Goal: Find specific page/section: Find specific page/section

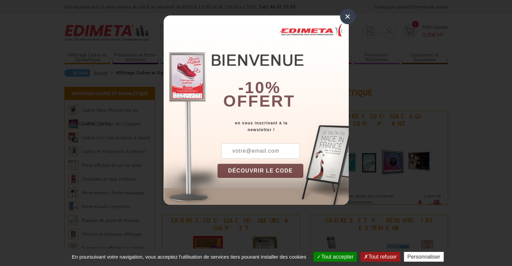
click at [348, 14] on div "×" at bounding box center [347, 16] width 15 height 15
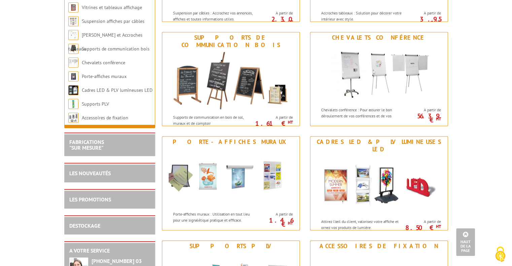
scroll to position [741, 0]
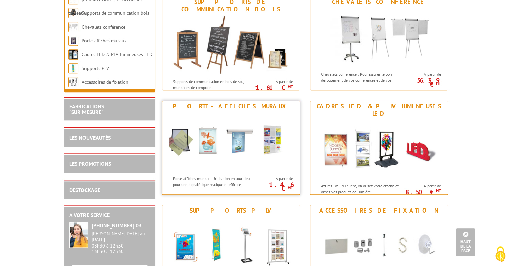
click at [271, 144] on img at bounding box center [231, 142] width 125 height 61
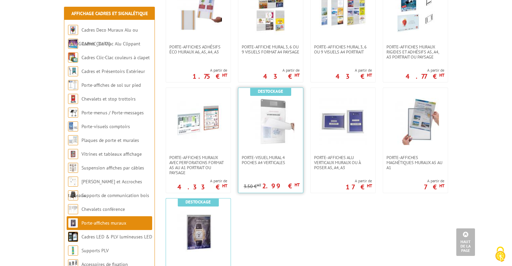
scroll to position [640, 0]
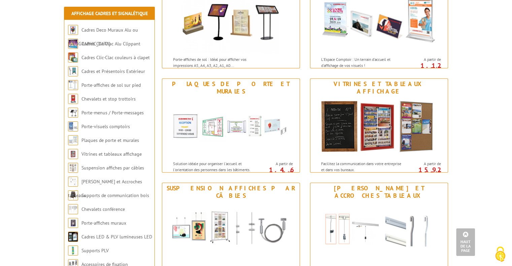
scroll to position [337, 0]
